Goal: Transaction & Acquisition: Complete application form

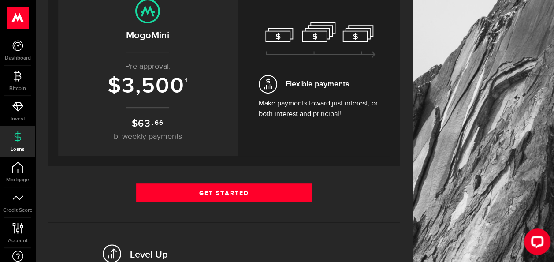
scroll to position [140, 0]
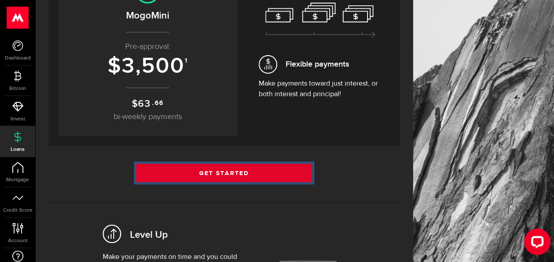
click at [219, 170] on link "Get Started" at bounding box center [224, 172] width 176 height 18
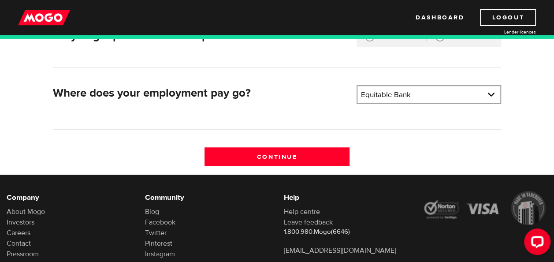
scroll to position [280, 0]
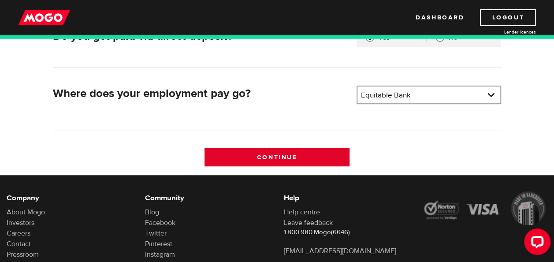
click at [266, 158] on input "Continue" at bounding box center [276, 157] width 144 height 18
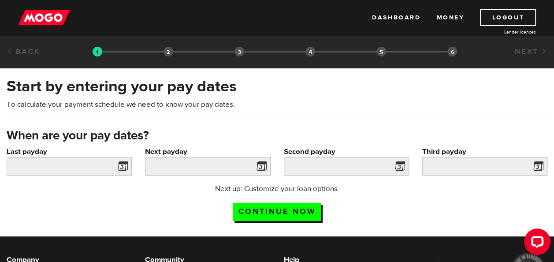
click at [122, 166] on span at bounding box center [120, 167] width 13 height 14
click at [77, 166] on input "Last payday" at bounding box center [69, 166] width 125 height 18
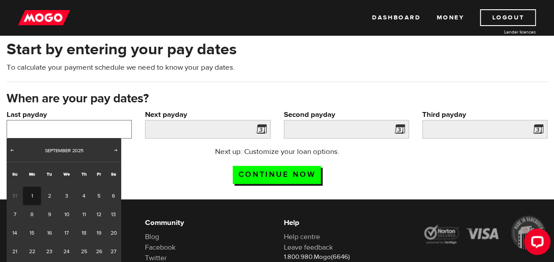
scroll to position [48, 0]
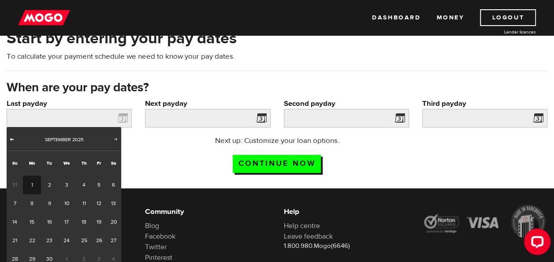
click at [13, 140] on span "Prev" at bounding box center [11, 138] width 7 height 7
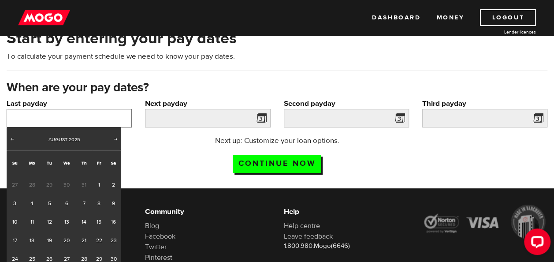
scroll to position [107, 0]
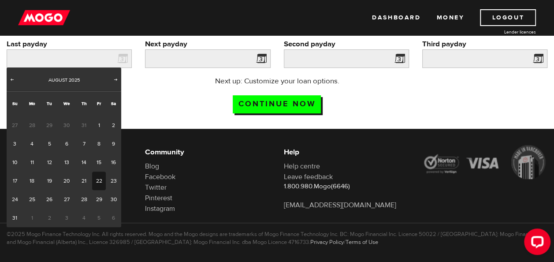
click at [97, 183] on link "22" at bounding box center [99, 180] width 14 height 18
type input "2025/08/22"
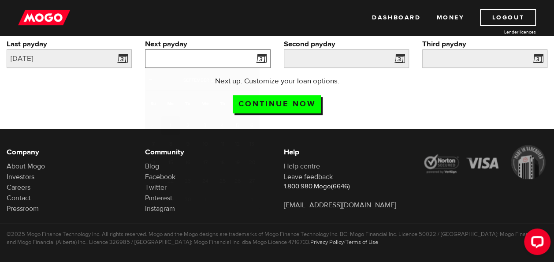
click at [233, 59] on input "Next payday" at bounding box center [207, 58] width 125 height 18
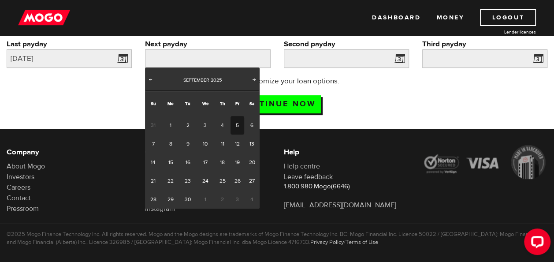
click at [235, 122] on link "5" at bounding box center [237, 125] width 14 height 18
type input "2025/09/05"
type input "2025/9/19"
type input "2025/10/3"
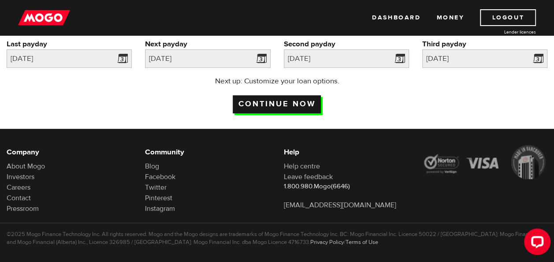
click at [276, 103] on input "Continue now" at bounding box center [277, 104] width 88 height 18
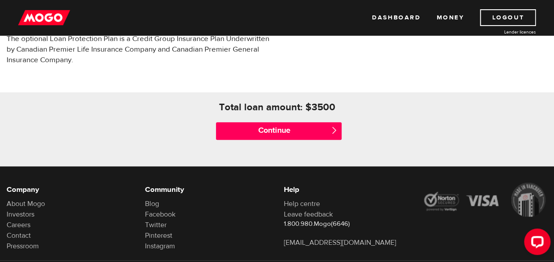
scroll to position [394, 0]
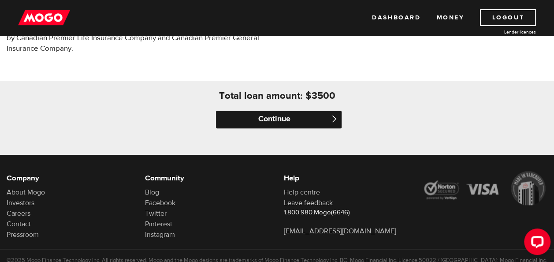
click at [298, 117] on input "Continue" at bounding box center [278, 120] width 125 height 18
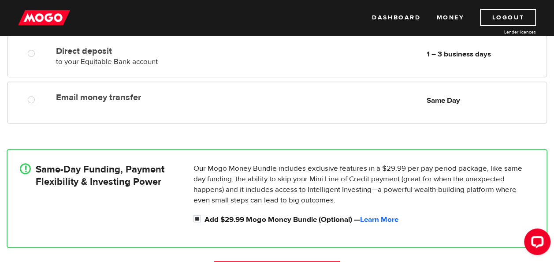
scroll to position [189, 0]
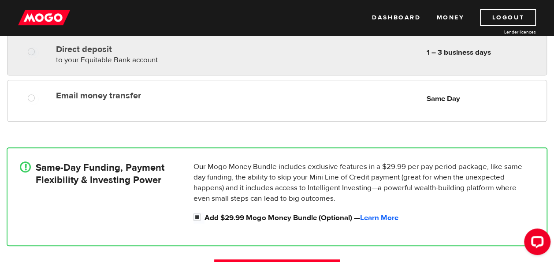
radio input "true"
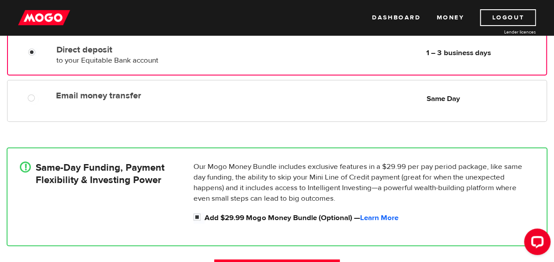
click at [300, 60] on div "Direct deposit to your Equitable Bank account Delivery in 1 – 3 business days 1…" at bounding box center [299, 53] width 493 height 25
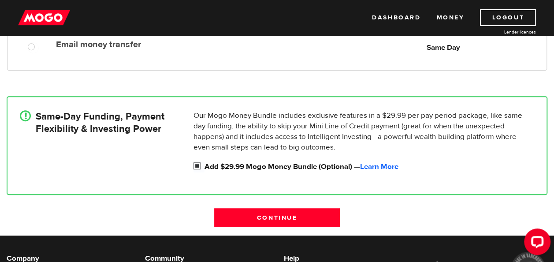
scroll to position [246, 0]
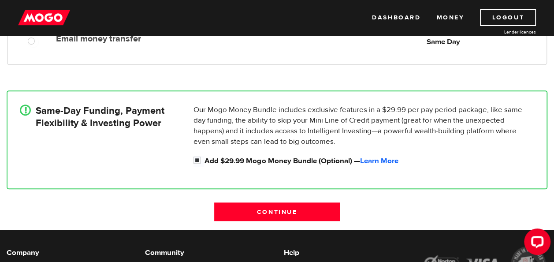
click at [183, 138] on div "! Same-Day Funding, Payment Flexibility & Investing Power" at bounding box center [103, 137] width 174 height 66
click at [196, 159] on input "Add $29.99 Mogo Money Bundle (Optional) — Learn More" at bounding box center [198, 160] width 11 height 11
checkbox input "false"
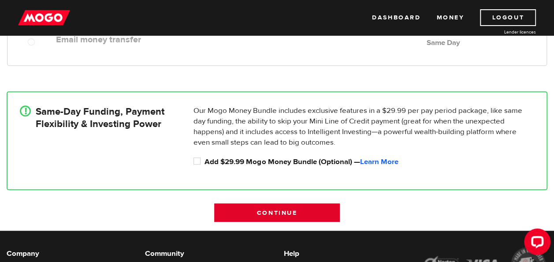
click at [274, 216] on input "Continue" at bounding box center [276, 212] width 125 height 18
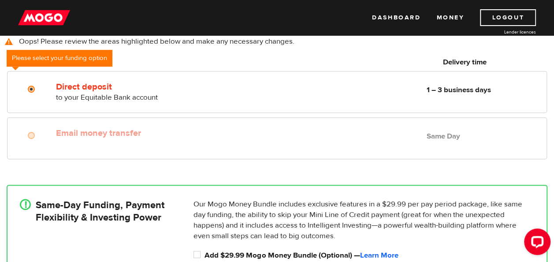
scroll to position [171, 0]
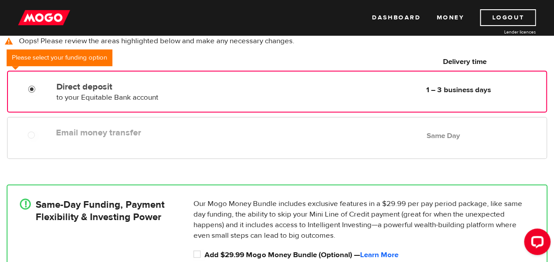
radio input "true"
click at [38, 85] on input "Direct deposit" at bounding box center [33, 90] width 11 height 11
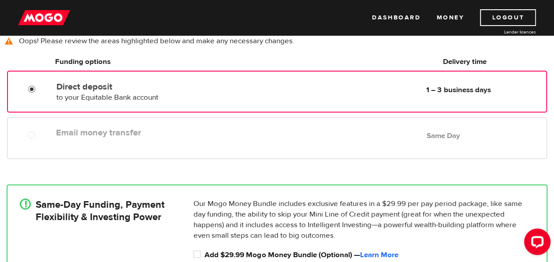
click at [30, 89] on input "Direct deposit" at bounding box center [33, 90] width 11 height 11
click at [168, 89] on label "Direct deposit" at bounding box center [155, 86] width 198 height 11
click at [39, 89] on input "Direct deposit" at bounding box center [33, 90] width 11 height 11
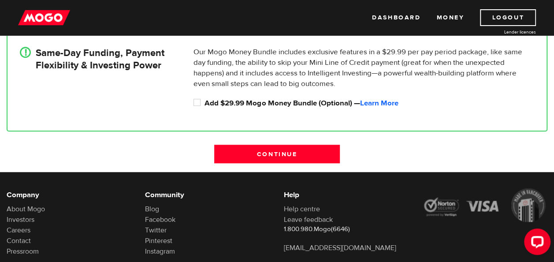
scroll to position [323, 0]
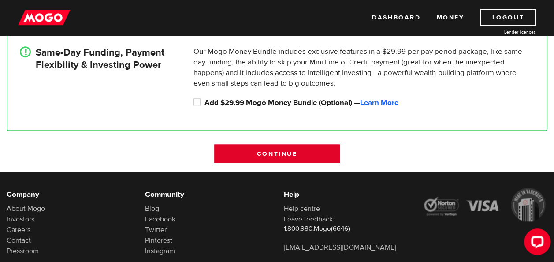
click at [255, 150] on input "Continue" at bounding box center [276, 153] width 125 height 18
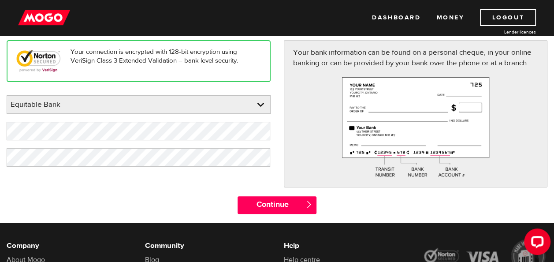
scroll to position [111, 0]
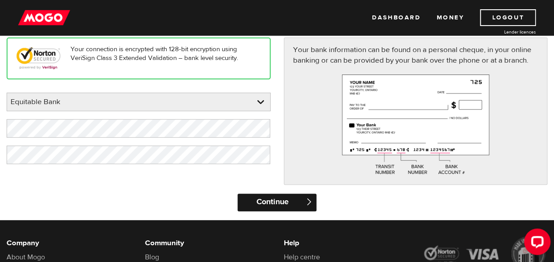
click at [277, 206] on input "Continue" at bounding box center [276, 202] width 79 height 18
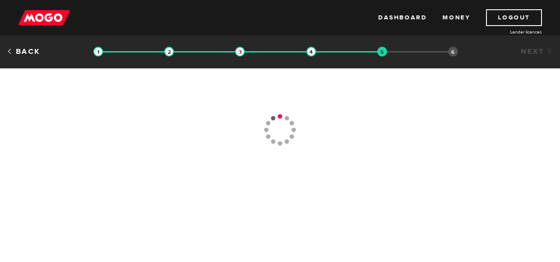
type input "[PHONE_NUMBER]"
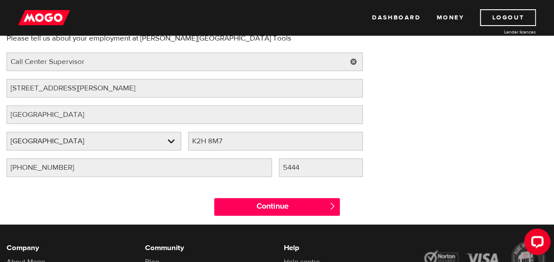
scroll to position [93, 0]
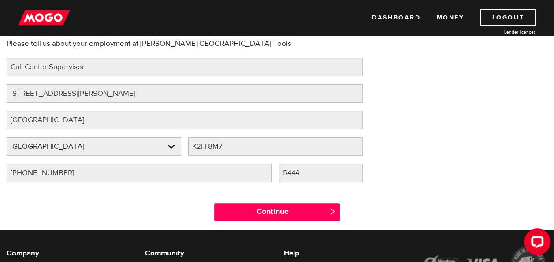
click at [100, 79] on div "Employment information Please tell us about your employment at Lee Valley Tools…" at bounding box center [184, 102] width 369 height 175
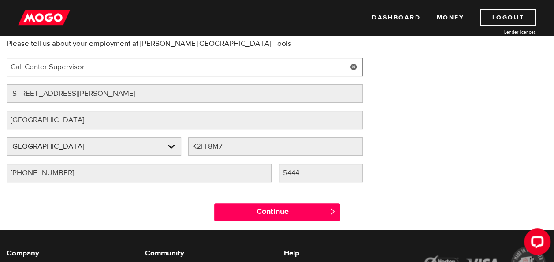
click at [96, 64] on input "Call Center Supervisor" at bounding box center [185, 67] width 356 height 18
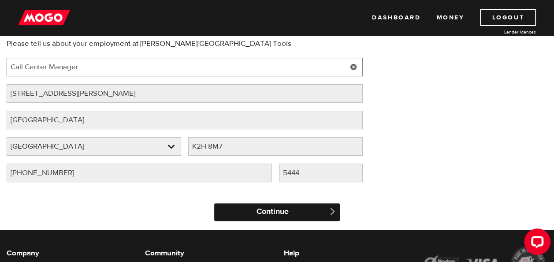
type input "Call Center Manager"
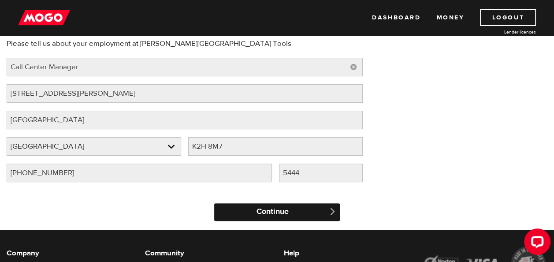
click at [270, 205] on input "Continue" at bounding box center [276, 212] width 125 height 18
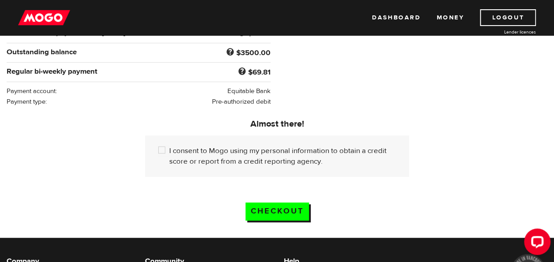
scroll to position [195, 0]
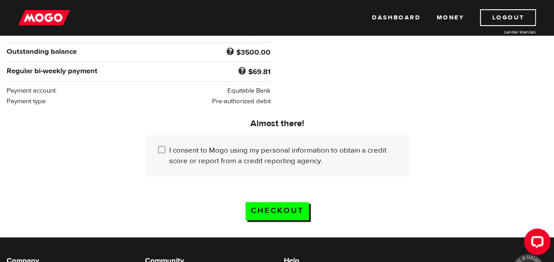
click at [159, 147] on input "I consent to Mogo using my personal information to obtain a credit score or rep…" at bounding box center [163, 150] width 11 height 11
checkbox input "true"
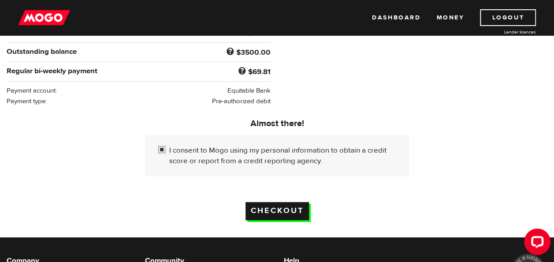
click at [299, 207] on input "Checkout" at bounding box center [276, 211] width 63 height 18
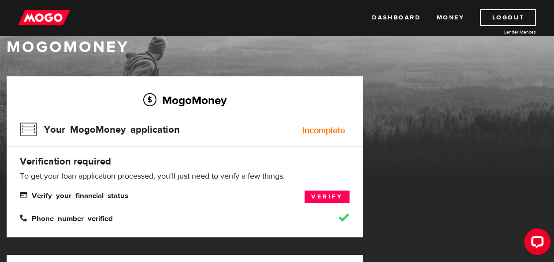
scroll to position [16, 0]
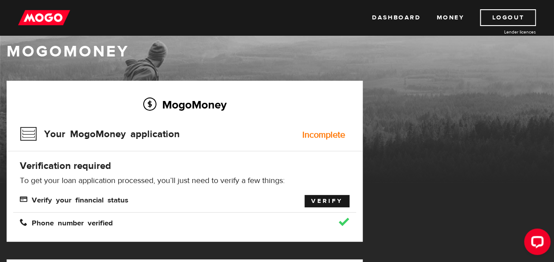
click at [327, 201] on link "Verify" at bounding box center [326, 201] width 45 height 12
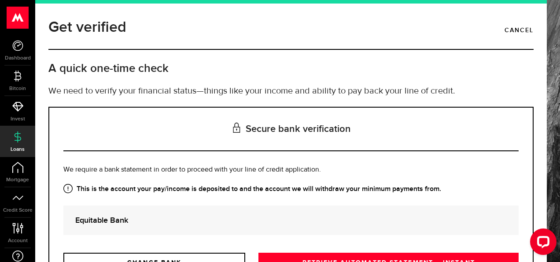
scroll to position [85, 0]
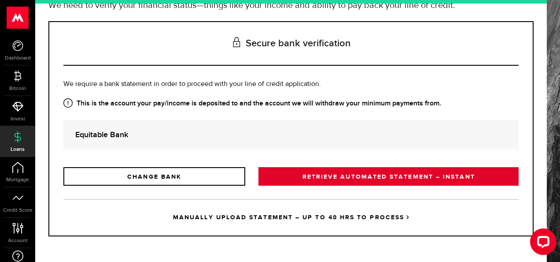
click at [384, 172] on link "RETRIEVE AUTOMATED STATEMENT – INSTANT" at bounding box center [389, 176] width 260 height 18
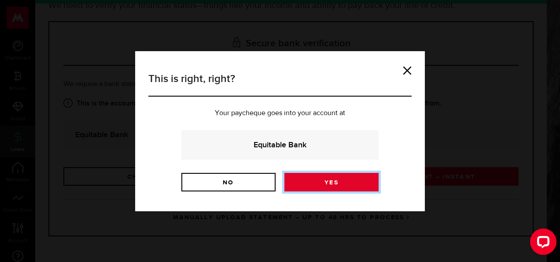
click at [342, 182] on link "Yes" at bounding box center [332, 182] width 94 height 18
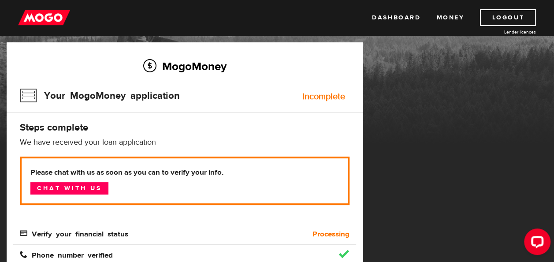
scroll to position [57, 0]
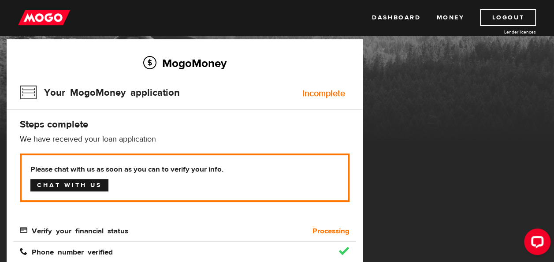
click at [88, 181] on link "Chat with us" at bounding box center [69, 185] width 78 height 12
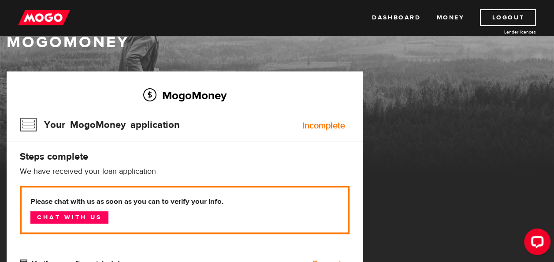
scroll to position [22, 0]
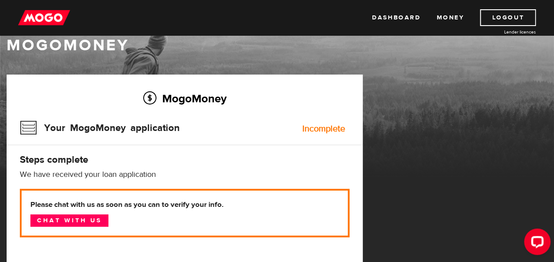
click at [33, 131] on h3 "Your MogoMoney application" at bounding box center [100, 127] width 160 height 23
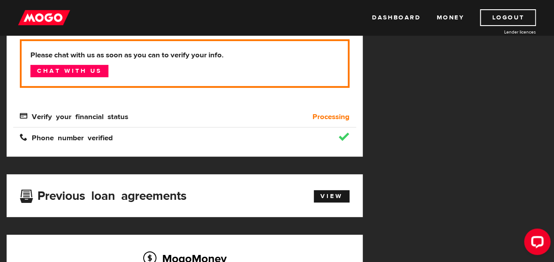
scroll to position [174, 0]
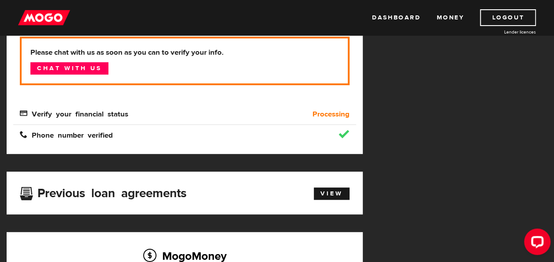
click at [329, 113] on b "Processing" at bounding box center [330, 114] width 37 height 11
click at [336, 189] on link "View" at bounding box center [332, 193] width 36 height 12
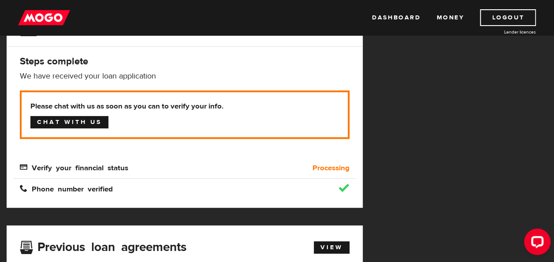
scroll to position [121, 0]
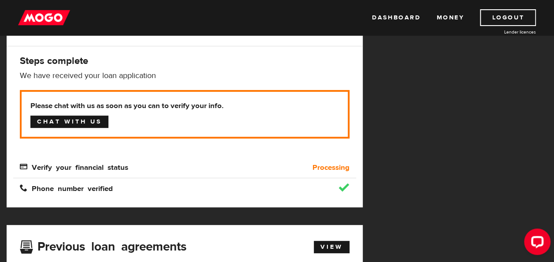
click at [70, 121] on link "Chat with us" at bounding box center [69, 121] width 78 height 12
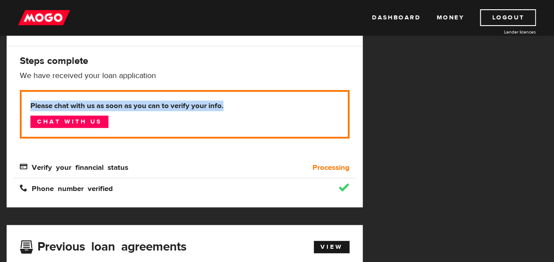
drag, startPoint x: 31, startPoint y: 106, endPoint x: 235, endPoint y: 102, distance: 203.9
click at [235, 102] on b "Please chat with us as soon as you can to verify your info." at bounding box center [184, 105] width 308 height 11
copy b "Please chat with us as soon as you can to verify your info."
click at [511, 22] on link "Logout" at bounding box center [508, 17] width 56 height 17
